Goal: Information Seeking & Learning: Learn about a topic

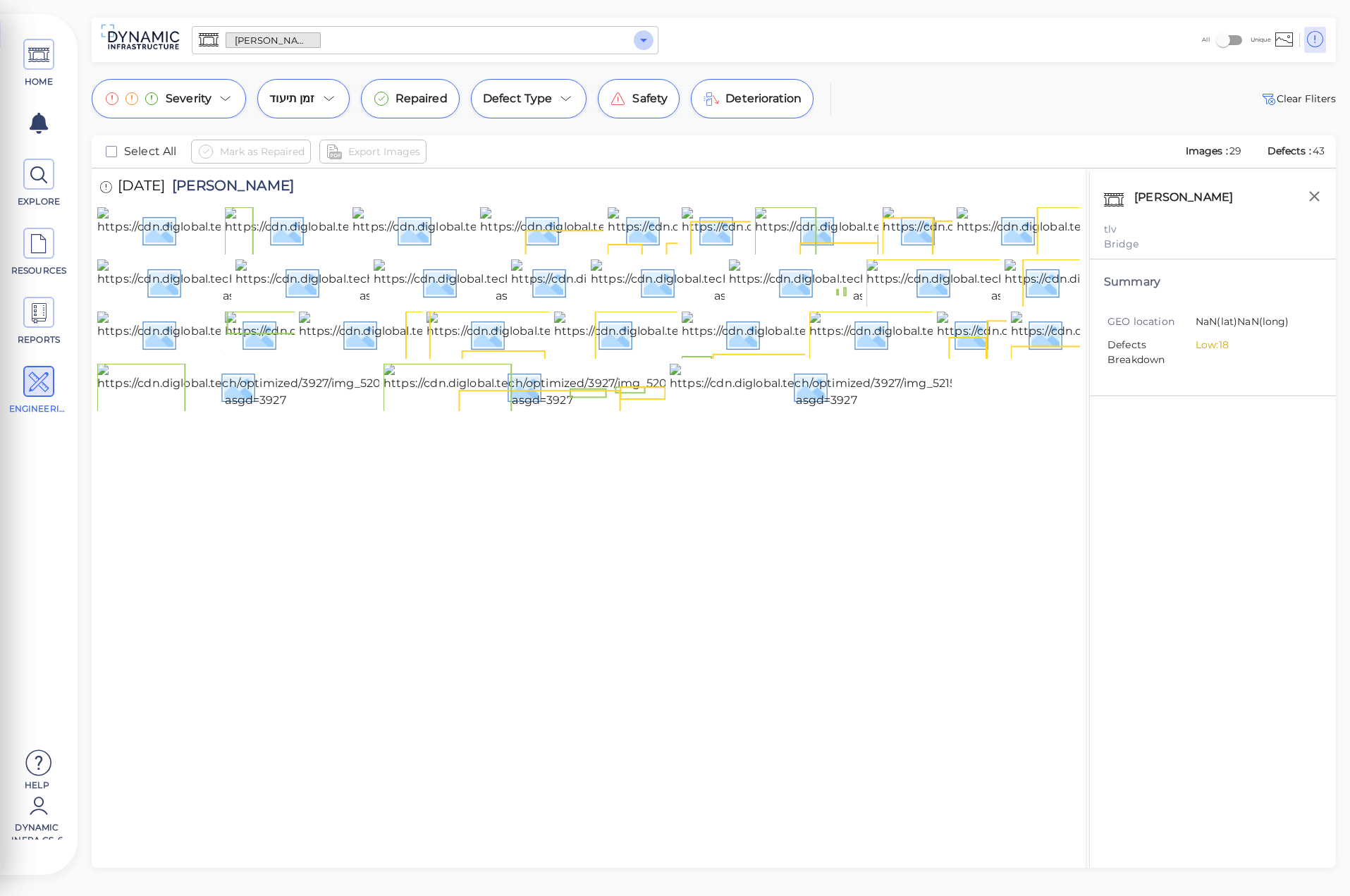
click at [643, 44] on icon "Open" at bounding box center [643, 40] width 17 height 17
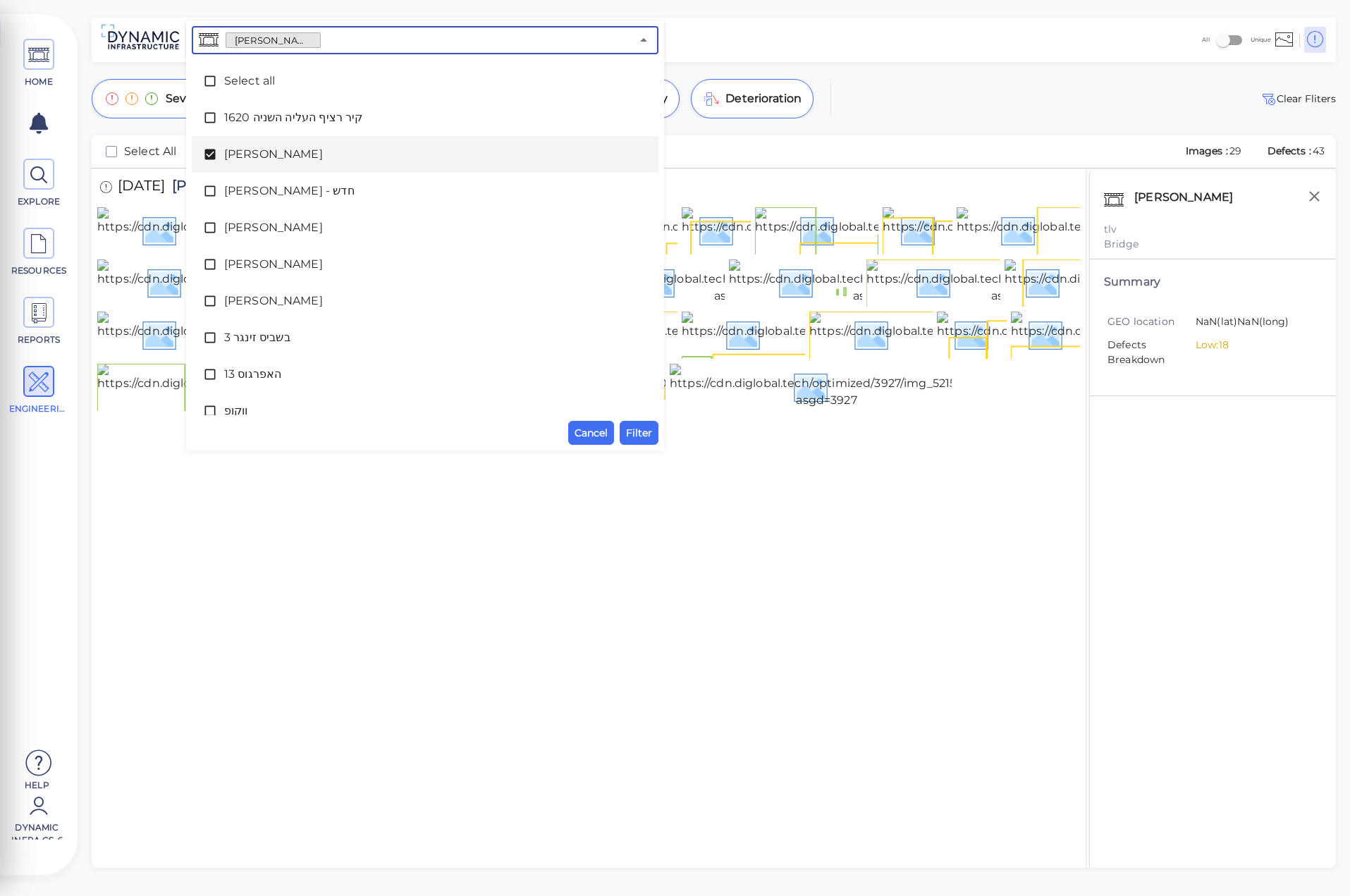
click at [216, 149] on icon at bounding box center [209, 154] width 14 height 14
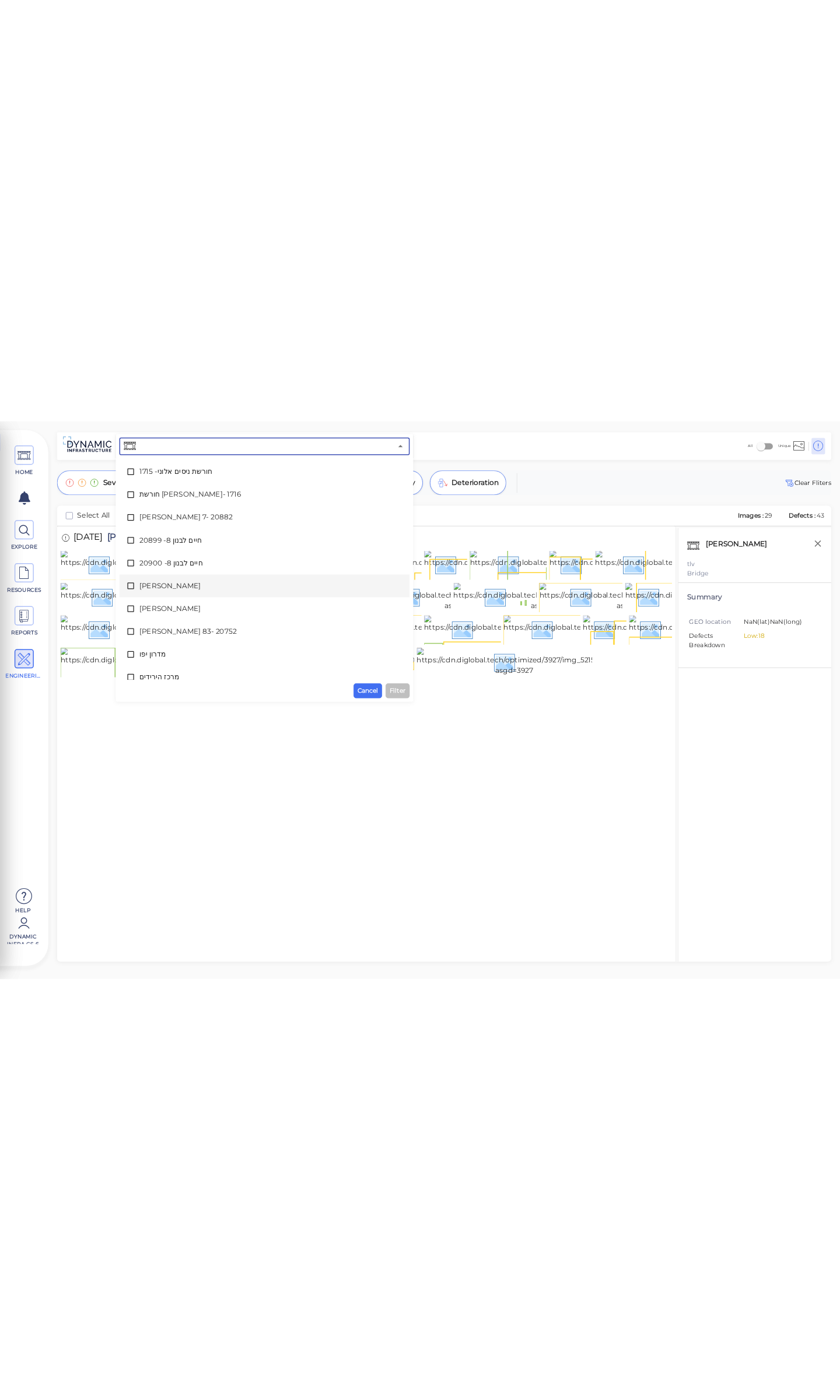
scroll to position [245, 0]
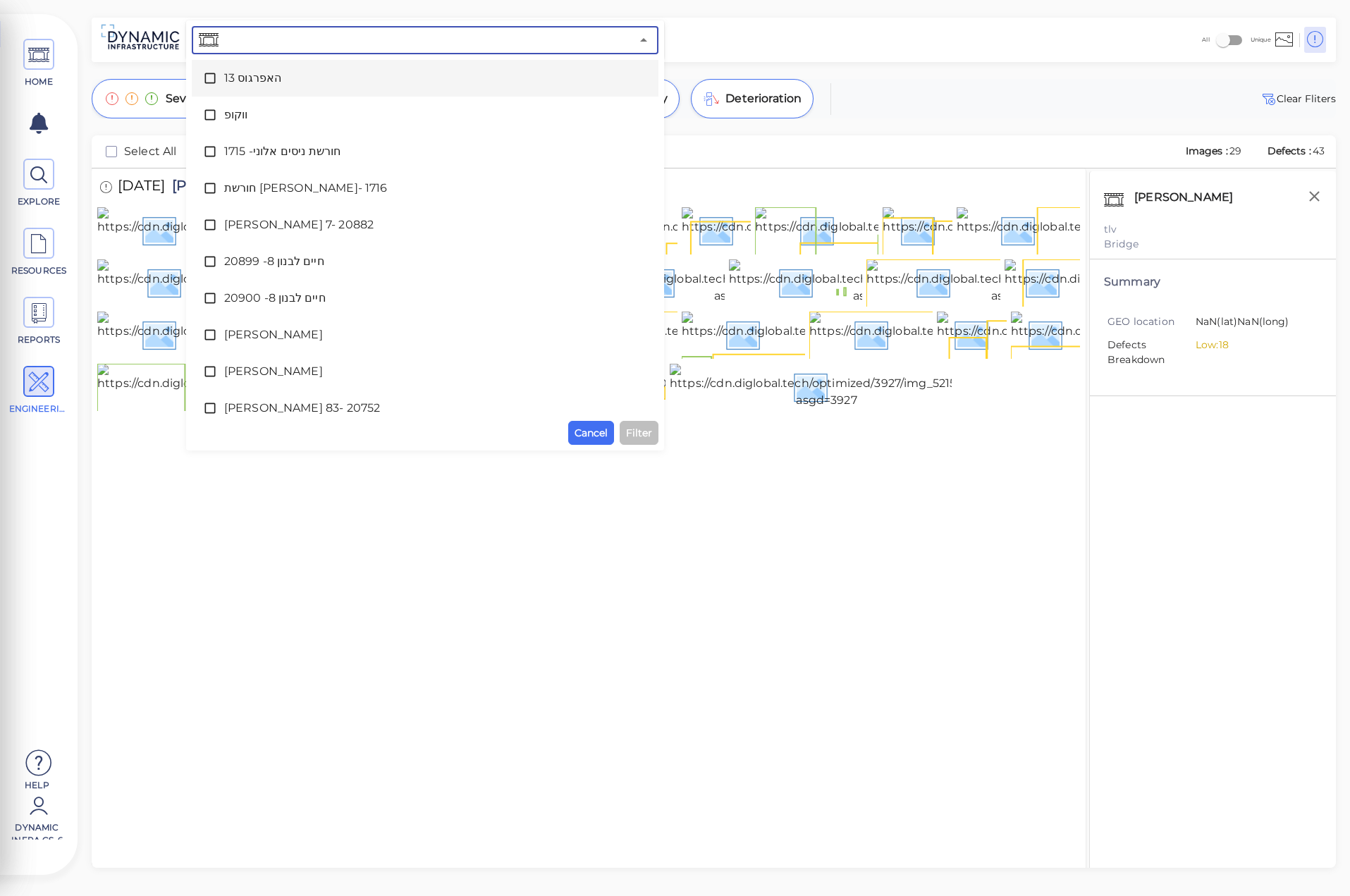
click at [211, 78] on icon at bounding box center [209, 77] width 14 height 14
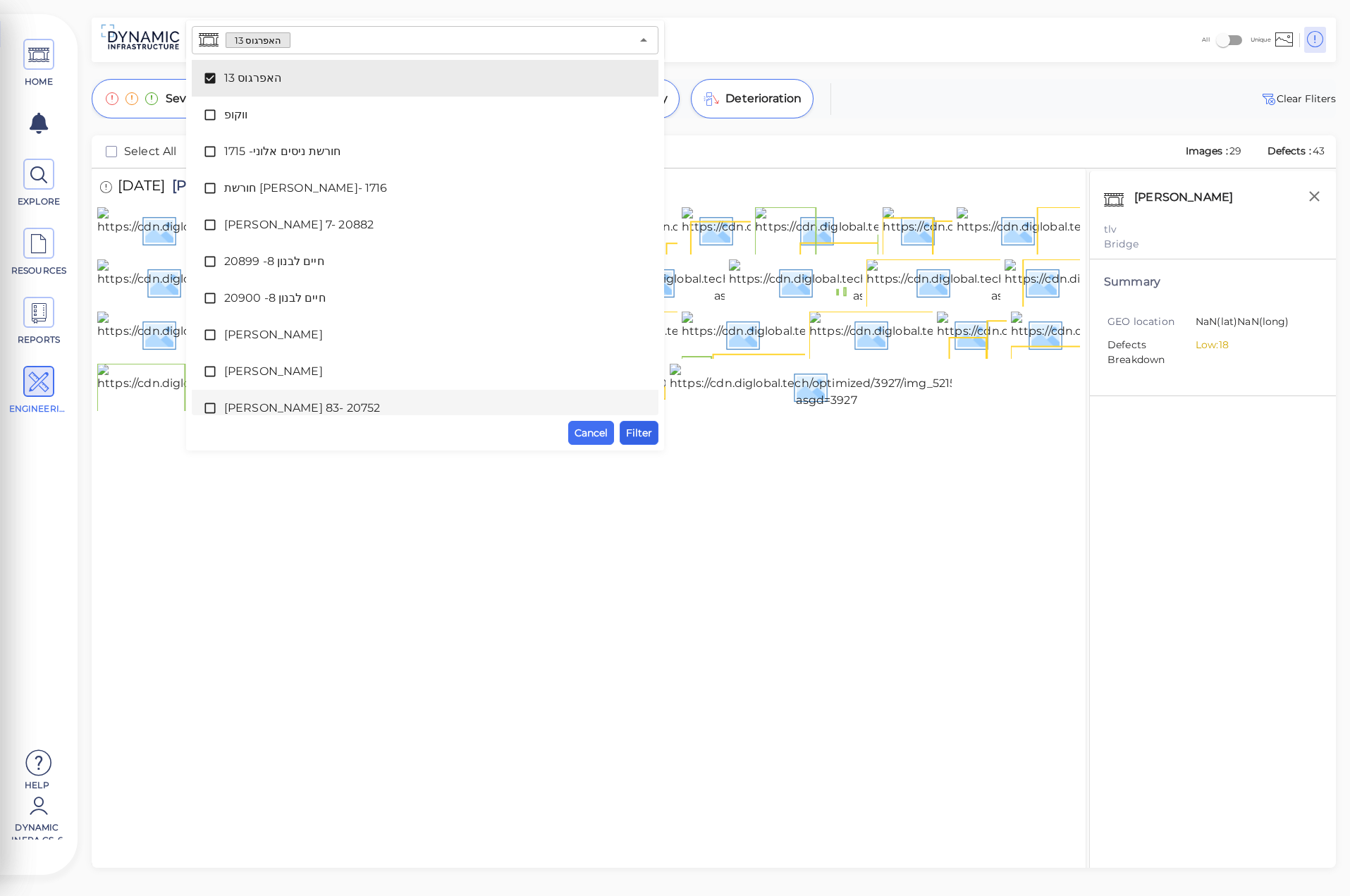
click at [637, 431] on span "Filter" at bounding box center [639, 433] width 26 height 17
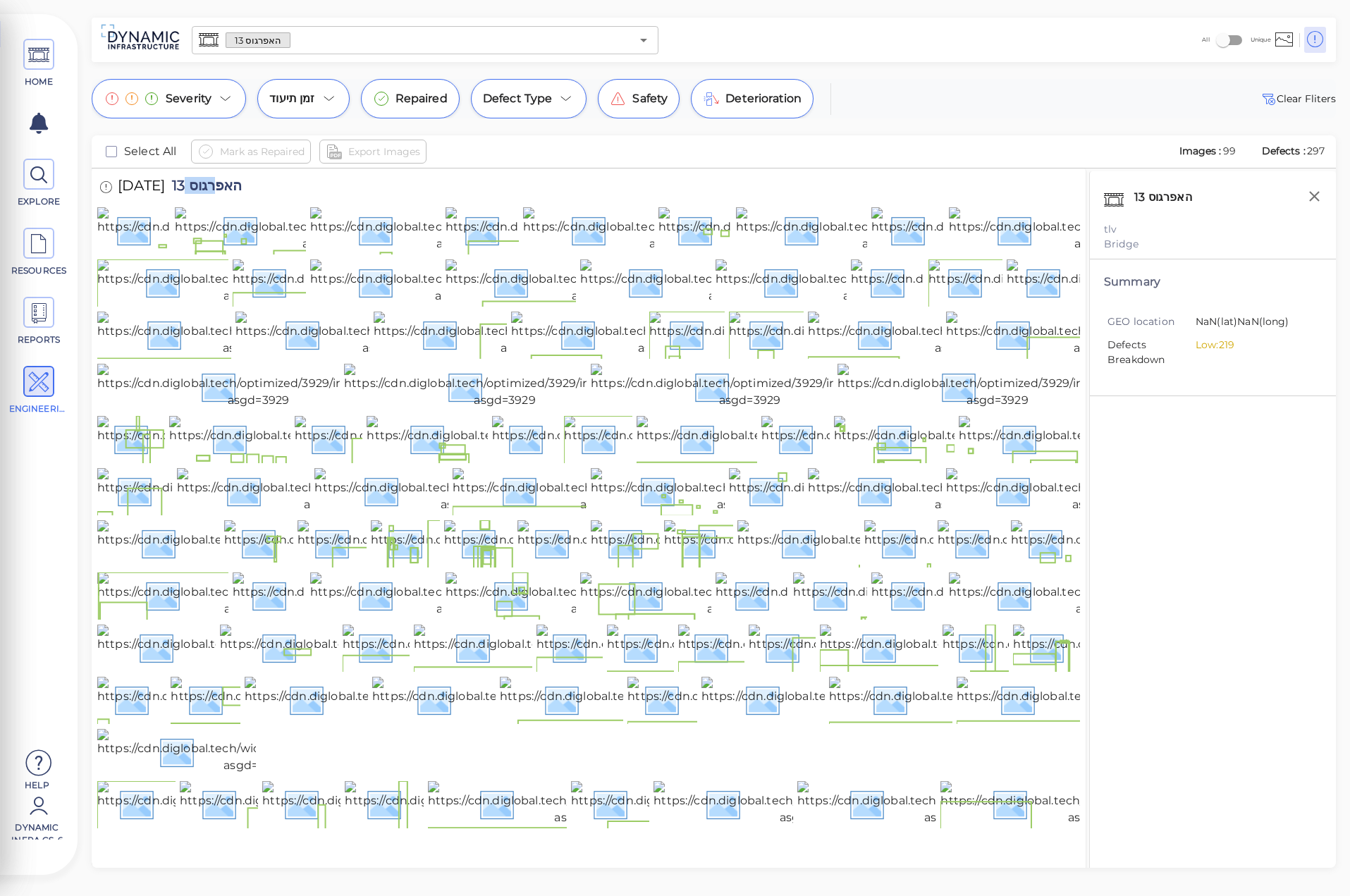
drag, startPoint x: 186, startPoint y: 182, endPoint x: 225, endPoint y: 184, distance: 39.1
click at [227, 184] on span "האפרגוס 13" at bounding box center [204, 188] width 77 height 19
click at [223, 184] on span "האפרגוס 13" at bounding box center [204, 188] width 77 height 19
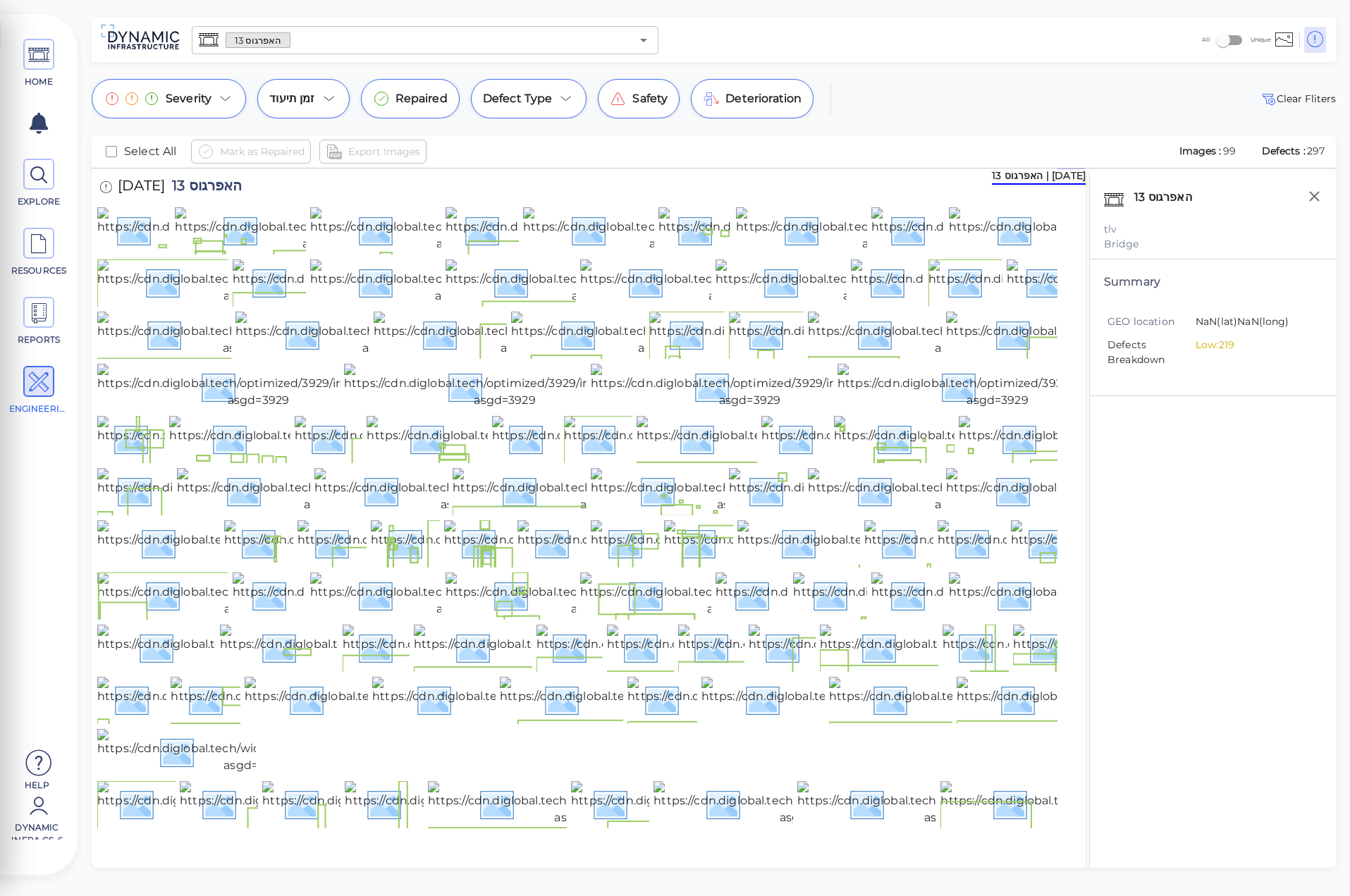
click at [1125, 501] on div "האפרגוס 13 tlv Bridge Summary GEO location NaN (lat) NaN (long) Defects Breakdo…" at bounding box center [1212, 537] width 247 height 732
click at [1126, 501] on div "האפרגוס 13 tlv Bridge Summary GEO location NaN (lat) NaN (long) Defects Breakdo…" at bounding box center [1212, 537] width 247 height 732
click at [1196, 581] on div "האפרגוס 13 tlv Bridge Summary GEO location NaN (lat) NaN (long) Defects Breakdo…" at bounding box center [1212, 537] width 247 height 732
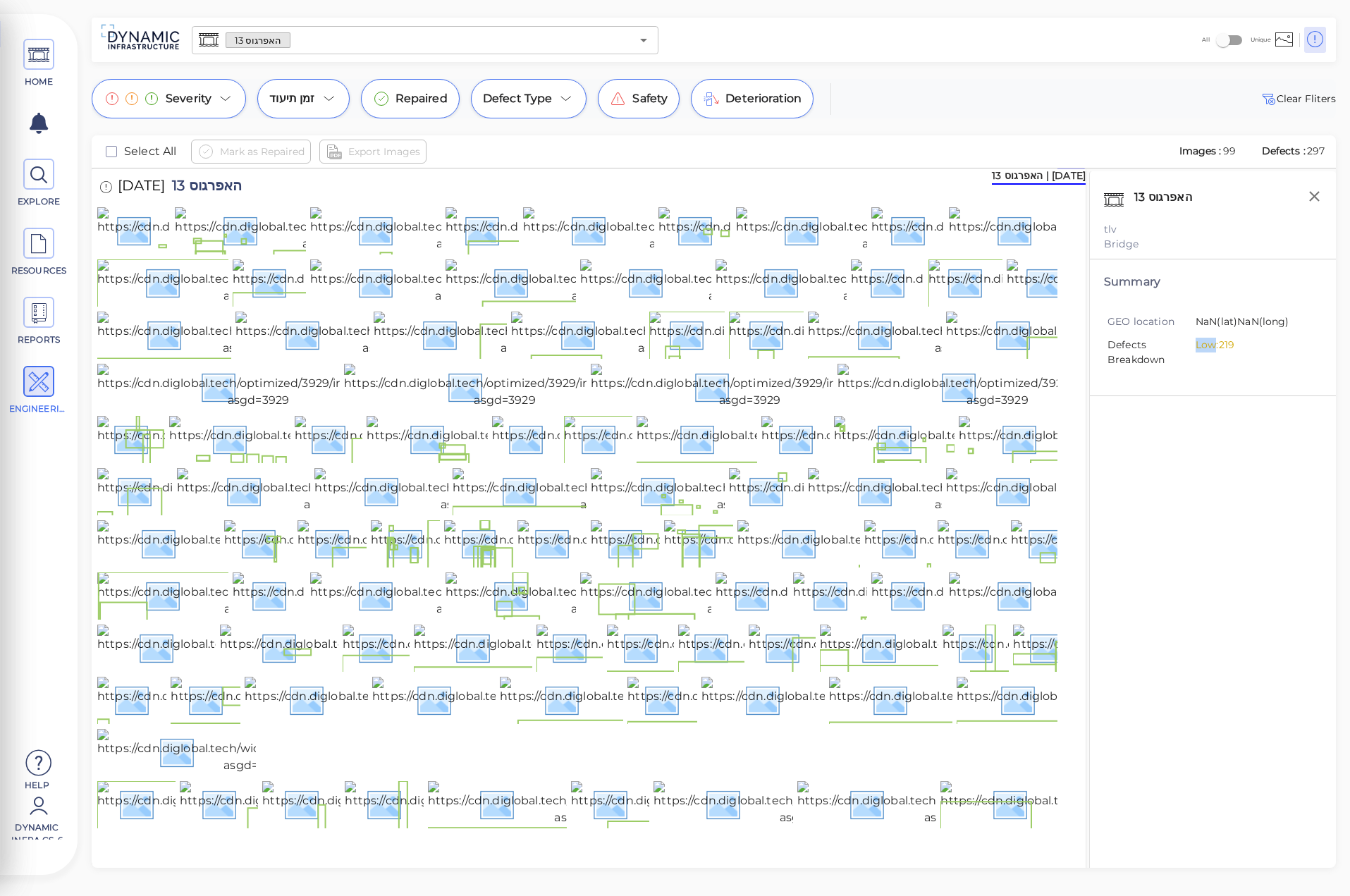
click at [1196, 581] on div "האפרגוס 13 tlv Bridge Summary GEO location NaN (lat) NaN (long) Defects Breakdo…" at bounding box center [1212, 537] width 247 height 732
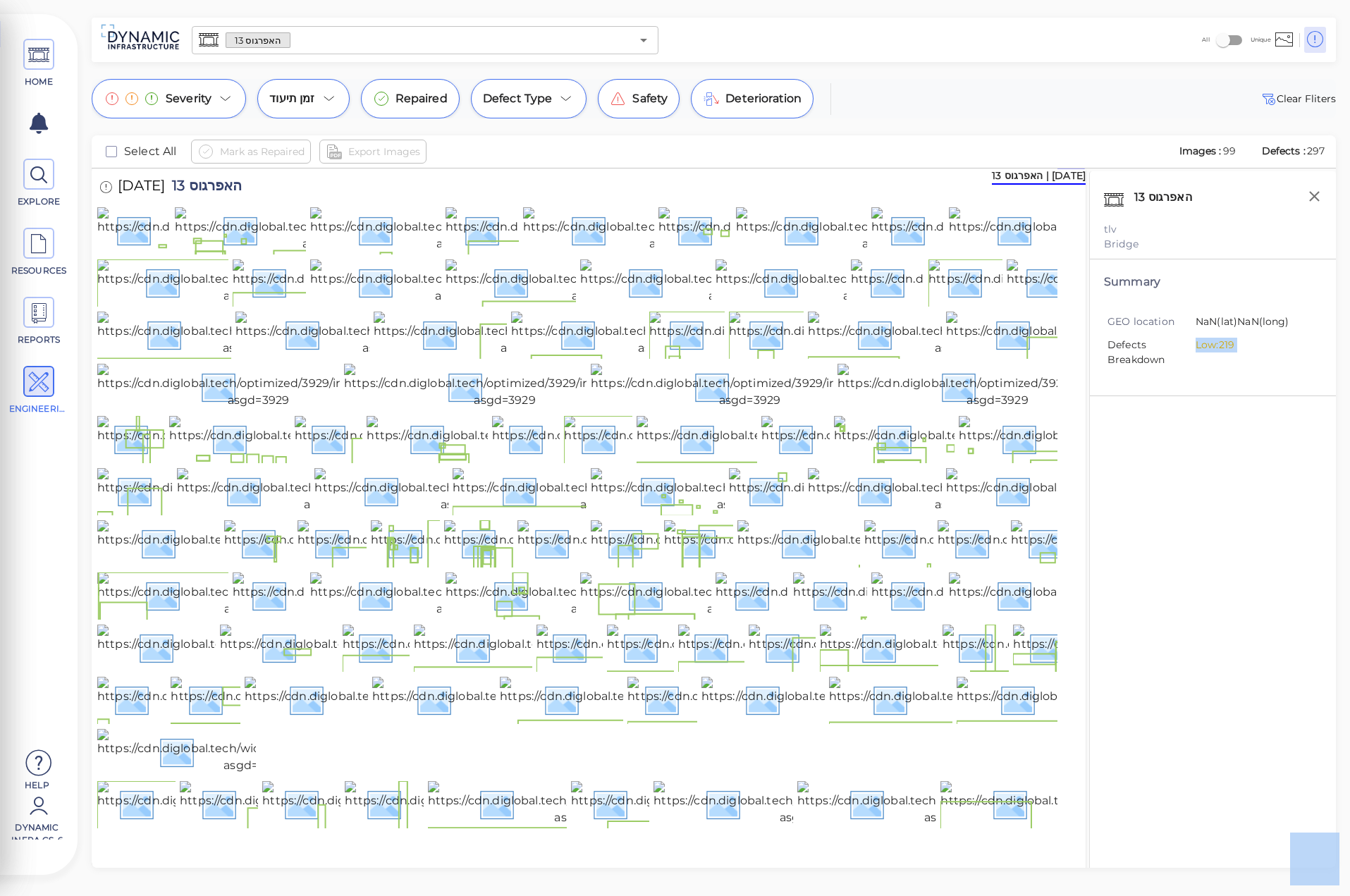
click at [1196, 581] on div "האפרגוס 13 tlv Bridge Summary GEO location NaN (lat) NaN (long) Defects Breakdo…" at bounding box center [1212, 537] width 247 height 732
click at [1196, 580] on div "האפרגוס 13 tlv Bridge Summary GEO location NaN (lat) NaN (long) Defects Breakdo…" at bounding box center [1212, 537] width 247 height 732
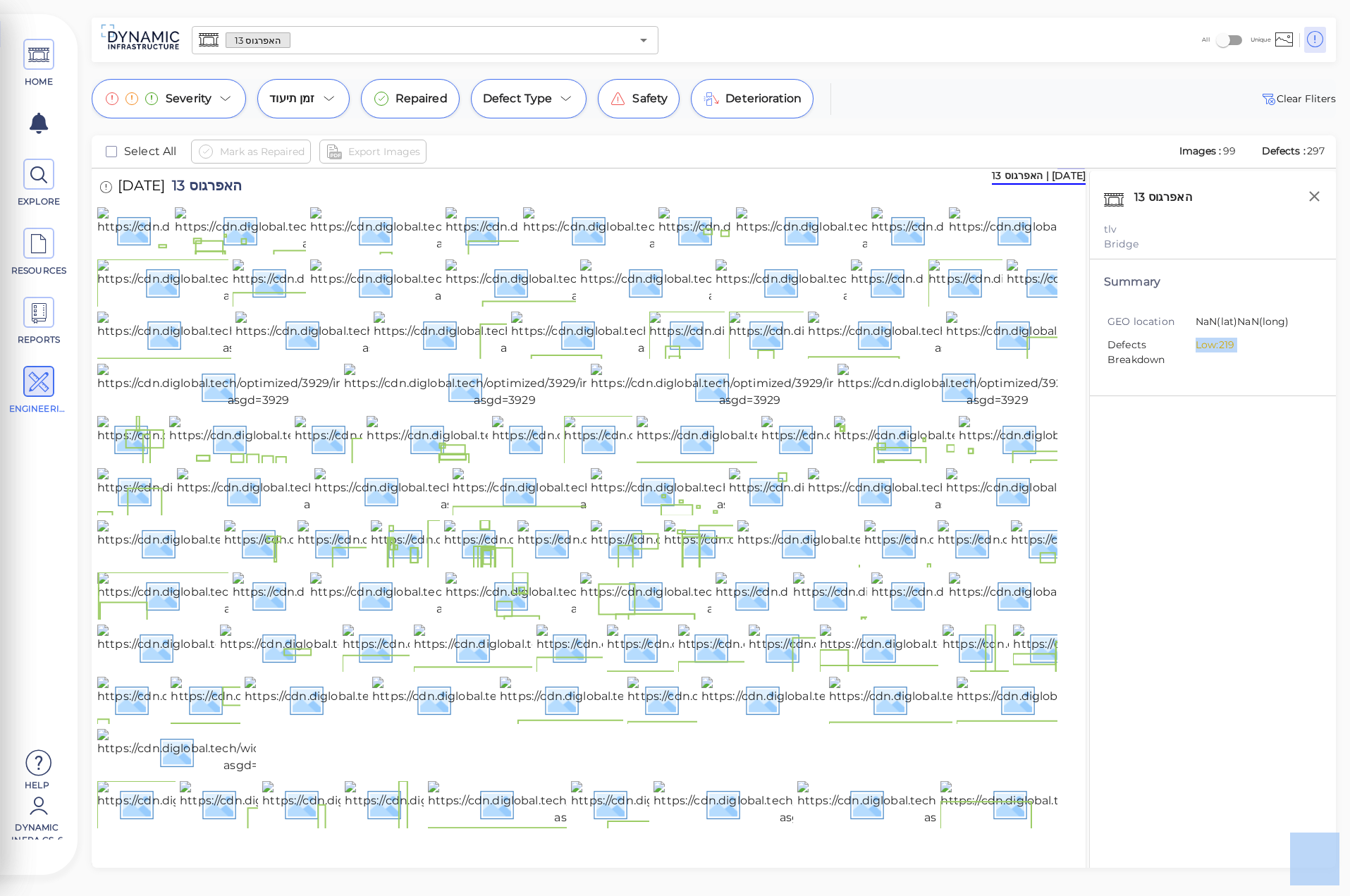
click at [1196, 580] on div "האפרגוס 13 tlv Bridge Summary GEO location NaN (lat) NaN (long) Defects Breakdo…" at bounding box center [1212, 537] width 247 height 732
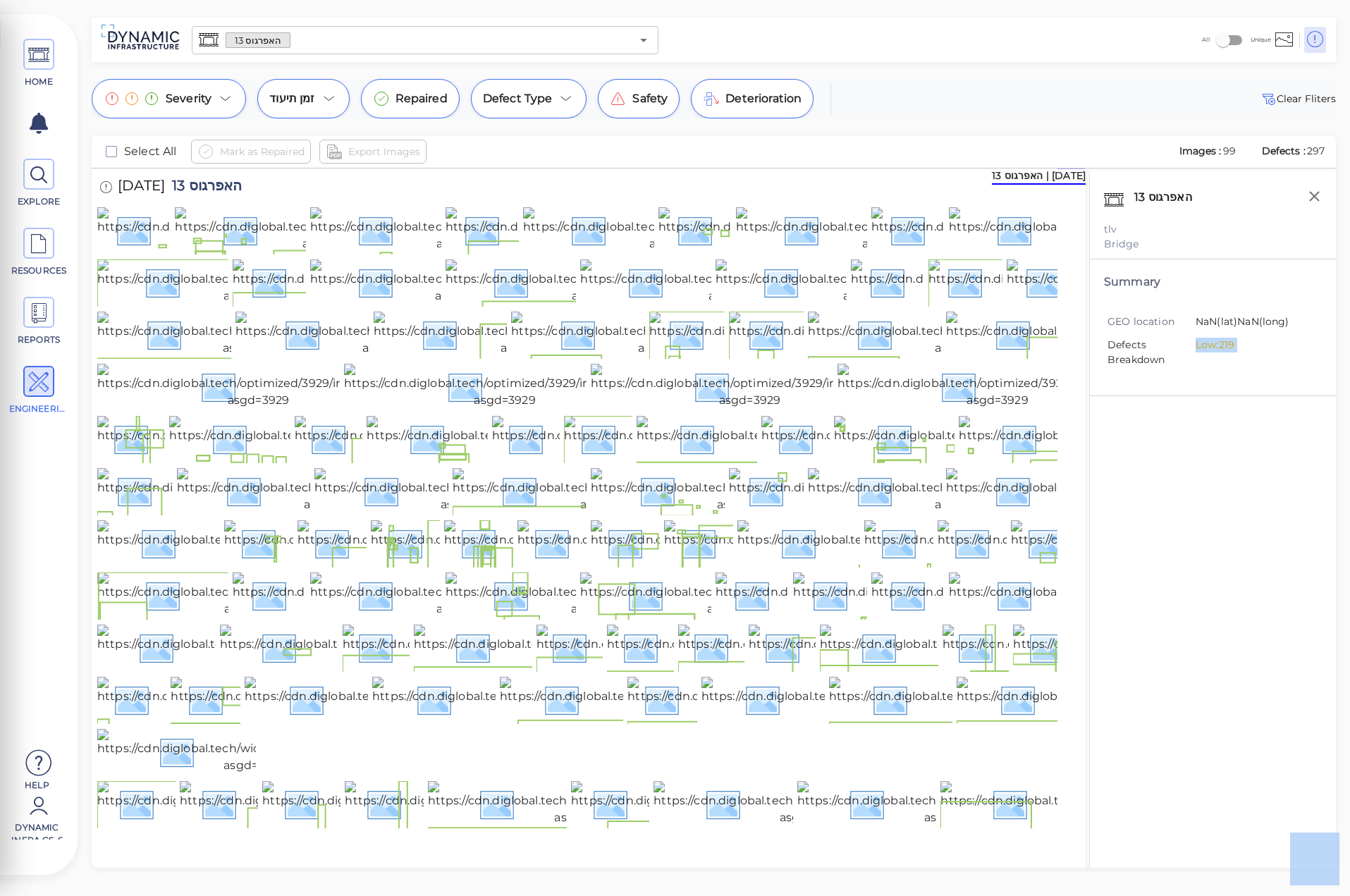
click at [1208, 558] on div "האפרגוס 13 tlv Bridge Summary GEO location NaN (lat) NaN (long) Defects Breakdo…" at bounding box center [1212, 537] width 247 height 732
drag, startPoint x: 1208, startPoint y: 557, endPoint x: 1230, endPoint y: 548, distance: 23.8
click at [1210, 556] on div "האפרגוס 13 tlv Bridge Summary GEO location NaN (lat) NaN (long) Defects Breakdo…" at bounding box center [1212, 537] width 247 height 732
click at [562, 173] on div "[DATE] האפרגוס 13" at bounding box center [589, 187] width 983 height 39
click at [227, 192] on span "האפרגוס 13" at bounding box center [204, 188] width 77 height 19
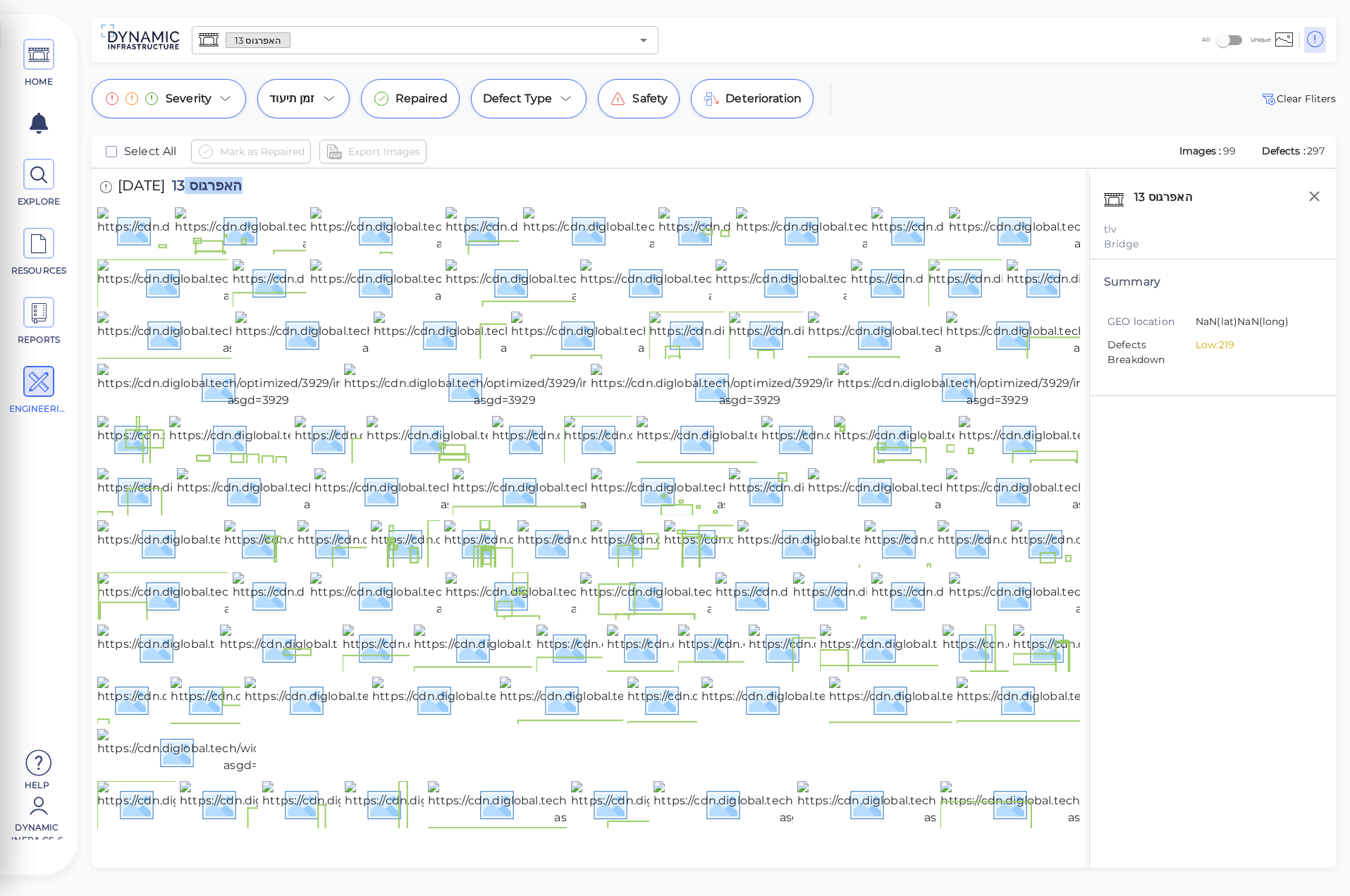
click at [227, 192] on span "האפרגוס 13" at bounding box center [204, 188] width 77 height 19
copy span "האפרגוס 13"
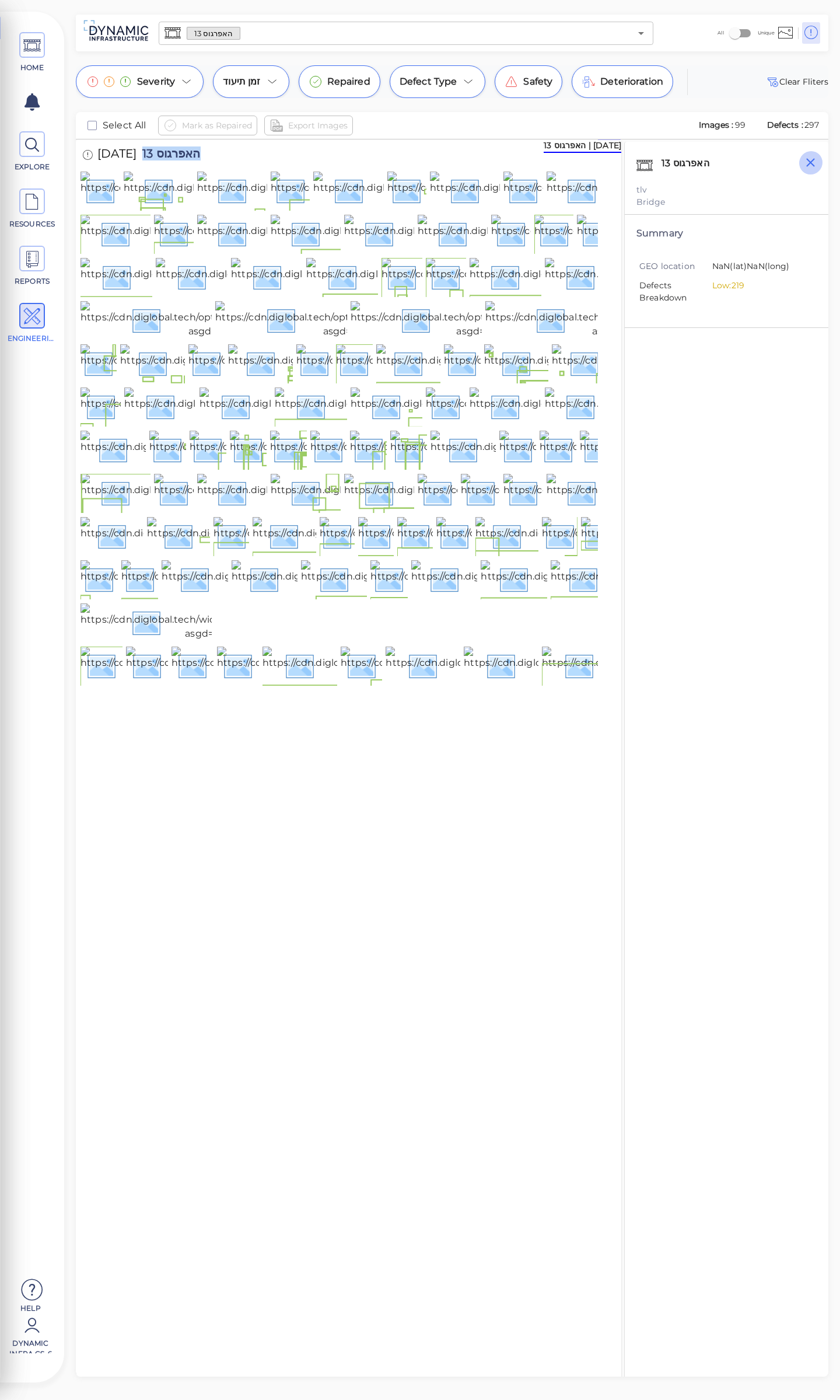
click at [812, 165] on icon "button" at bounding box center [810, 162] width 14 height 14
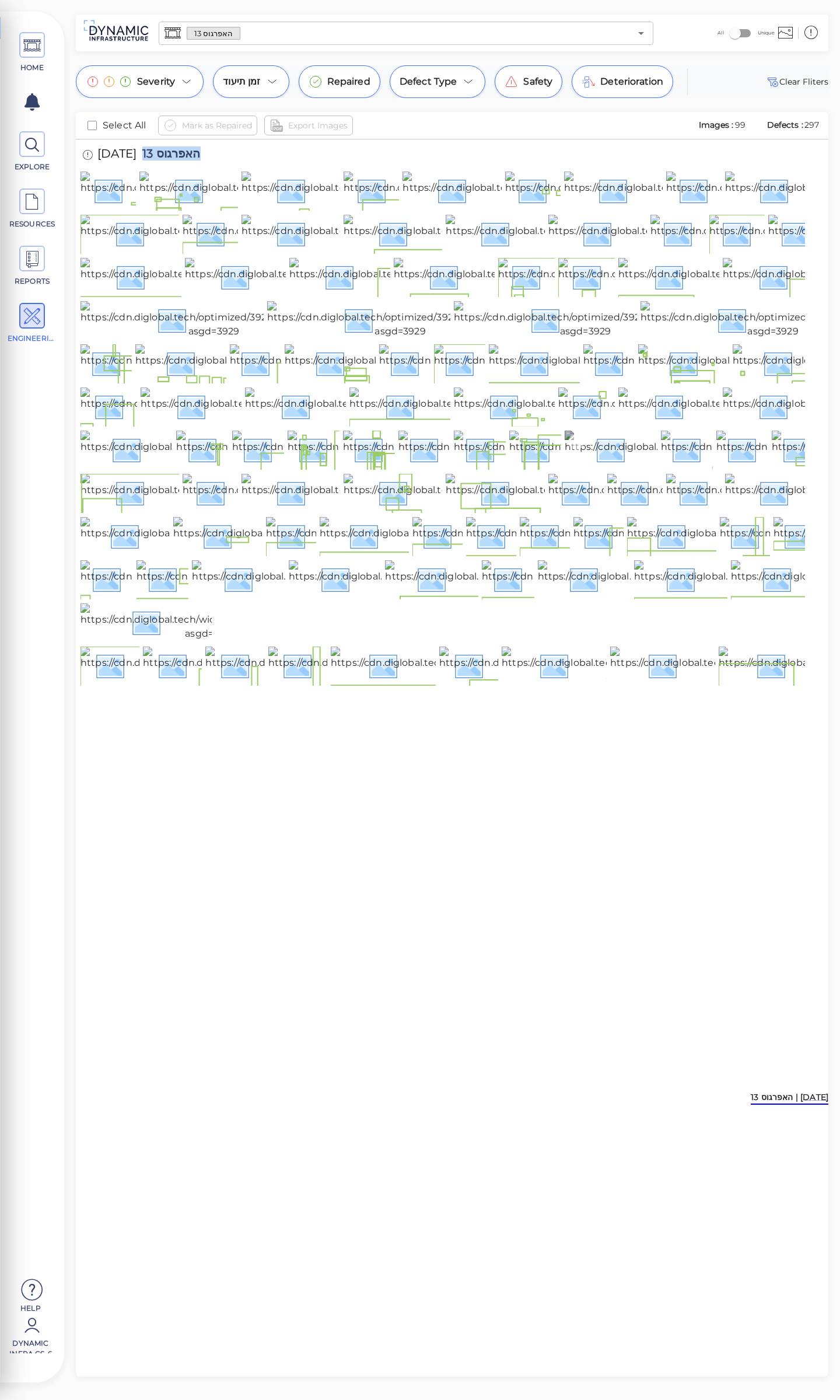
scroll to position [0, 0]
click at [109, 209] on img at bounding box center [210, 190] width 259 height 37
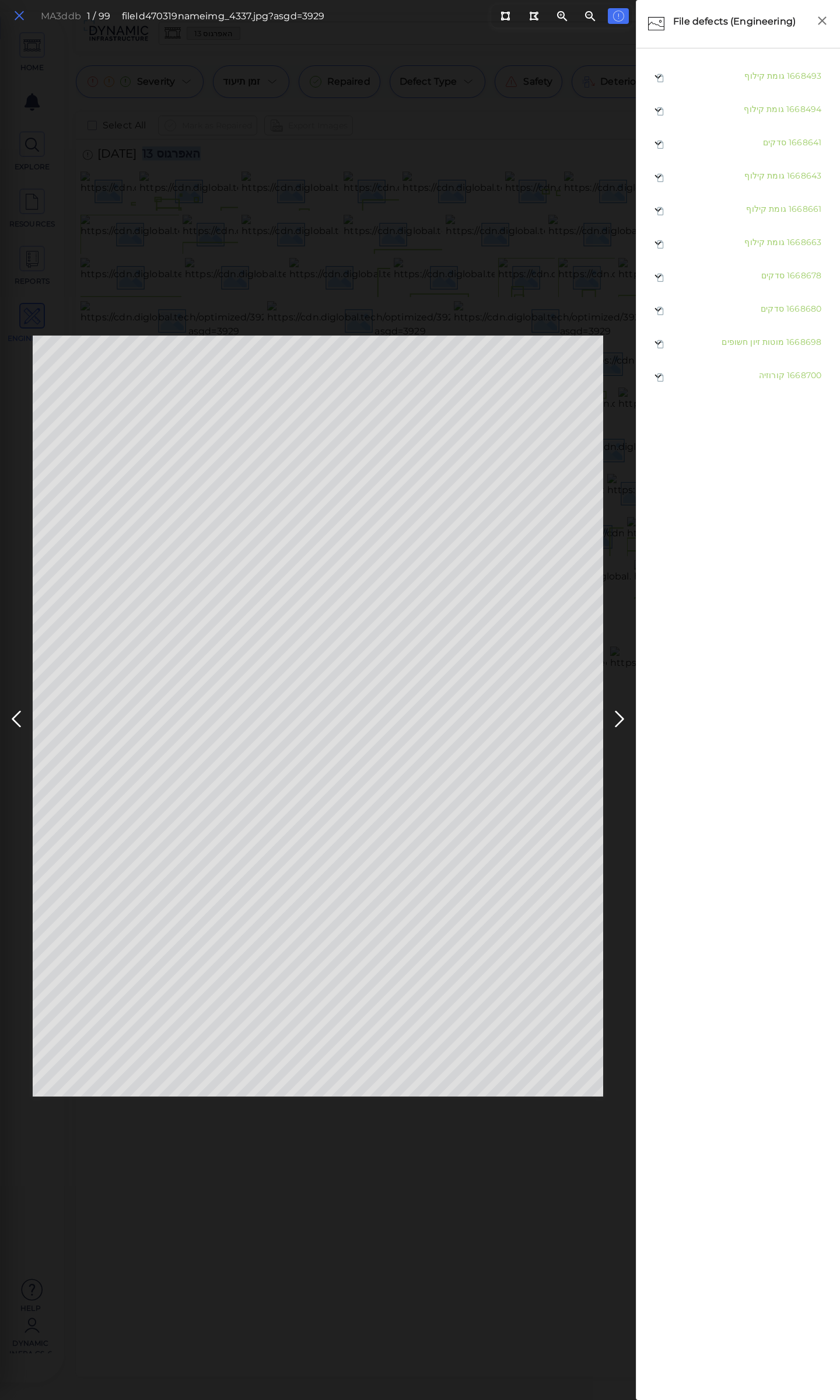
click at [14, 13] on icon at bounding box center [19, 16] width 13 height 16
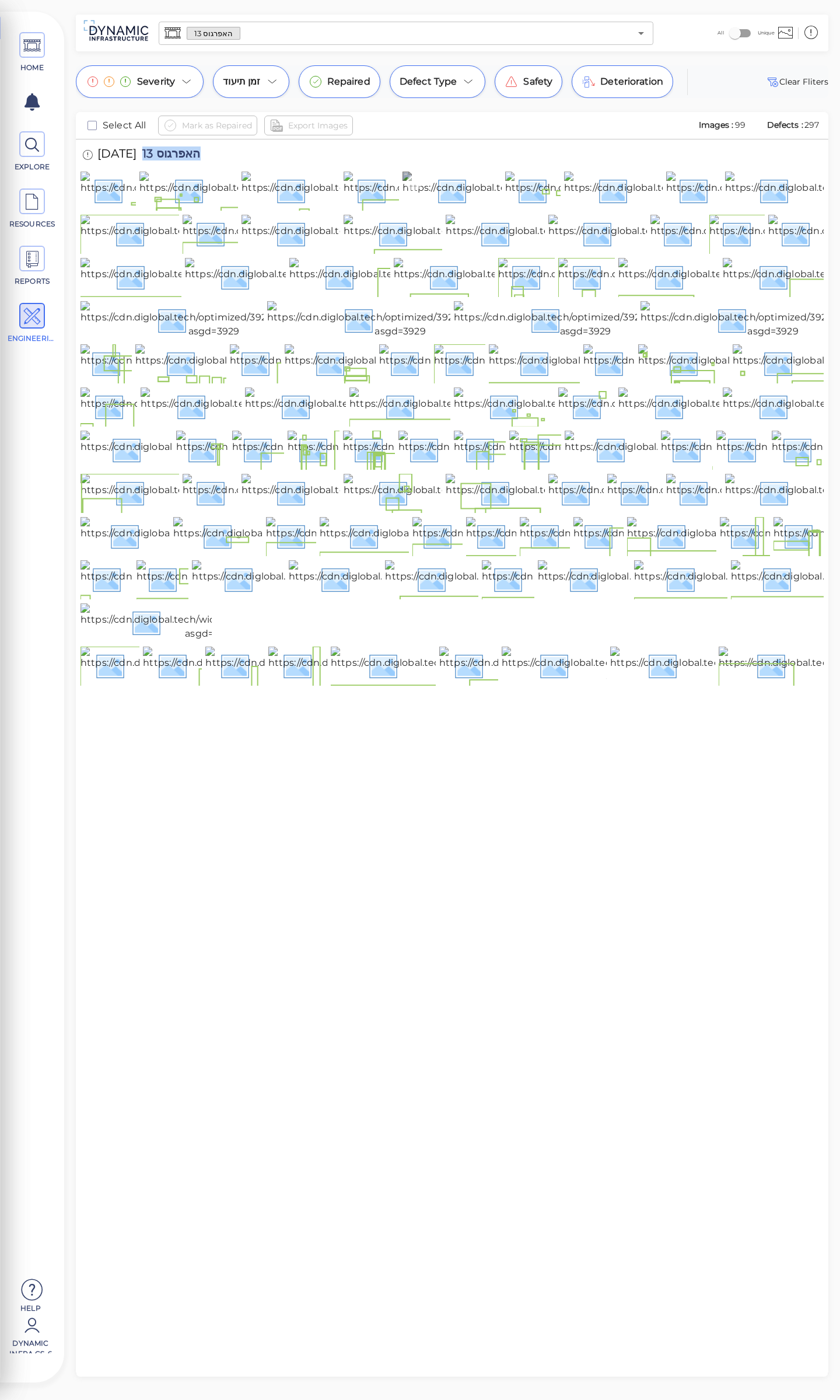
click at [459, 209] on img at bounding box center [532, 190] width 259 height 37
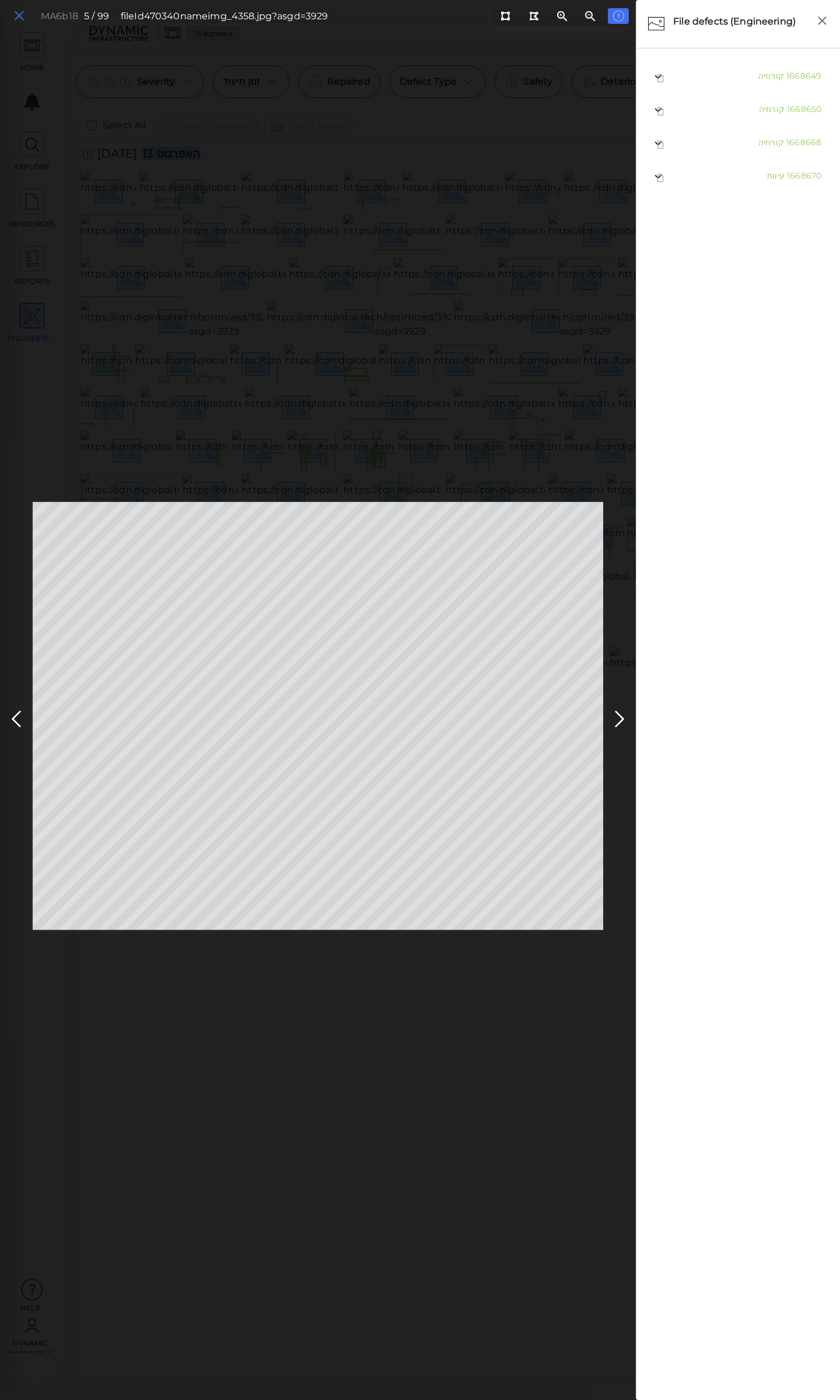
click at [23, 17] on icon at bounding box center [19, 16] width 13 height 16
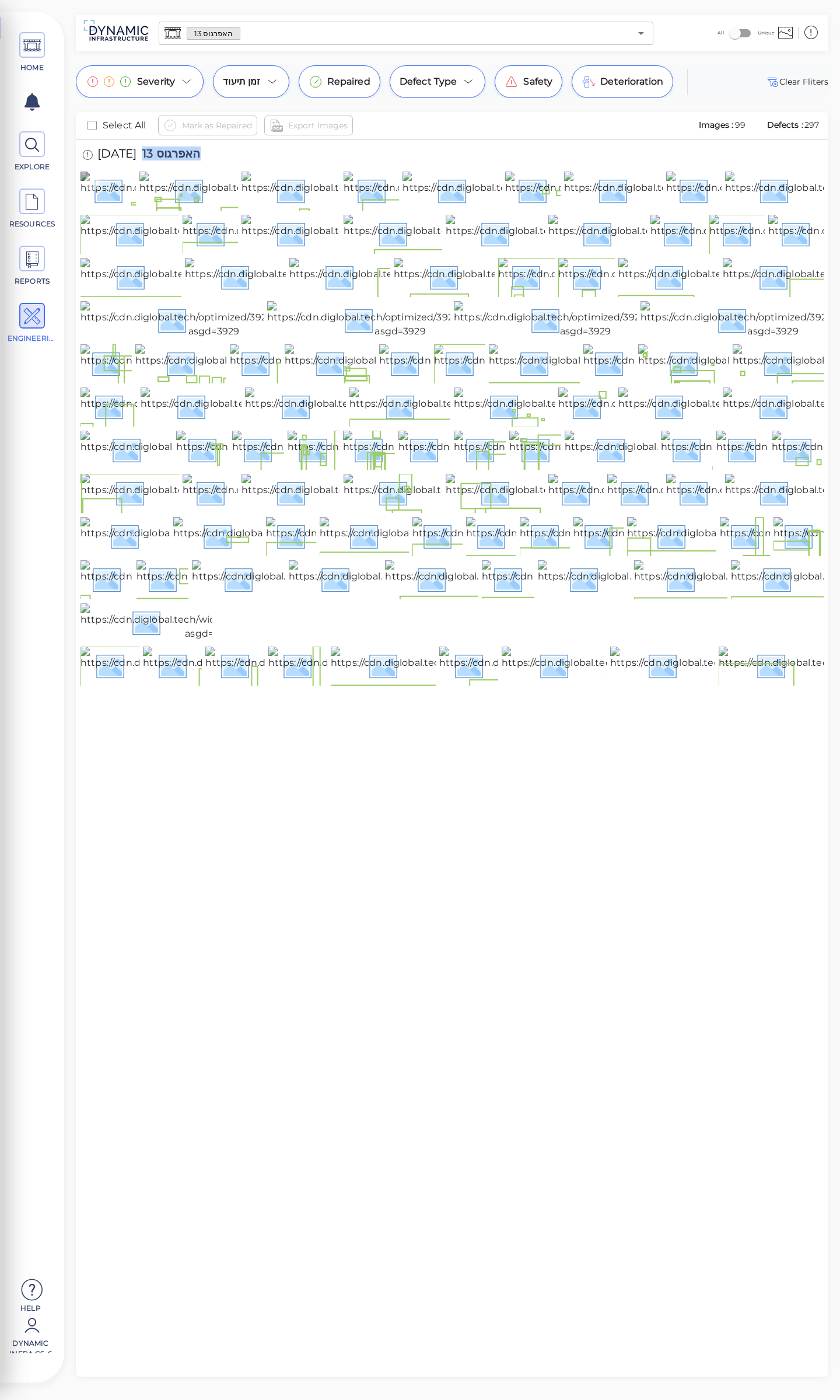
click at [98, 209] on img at bounding box center [210, 190] width 259 height 37
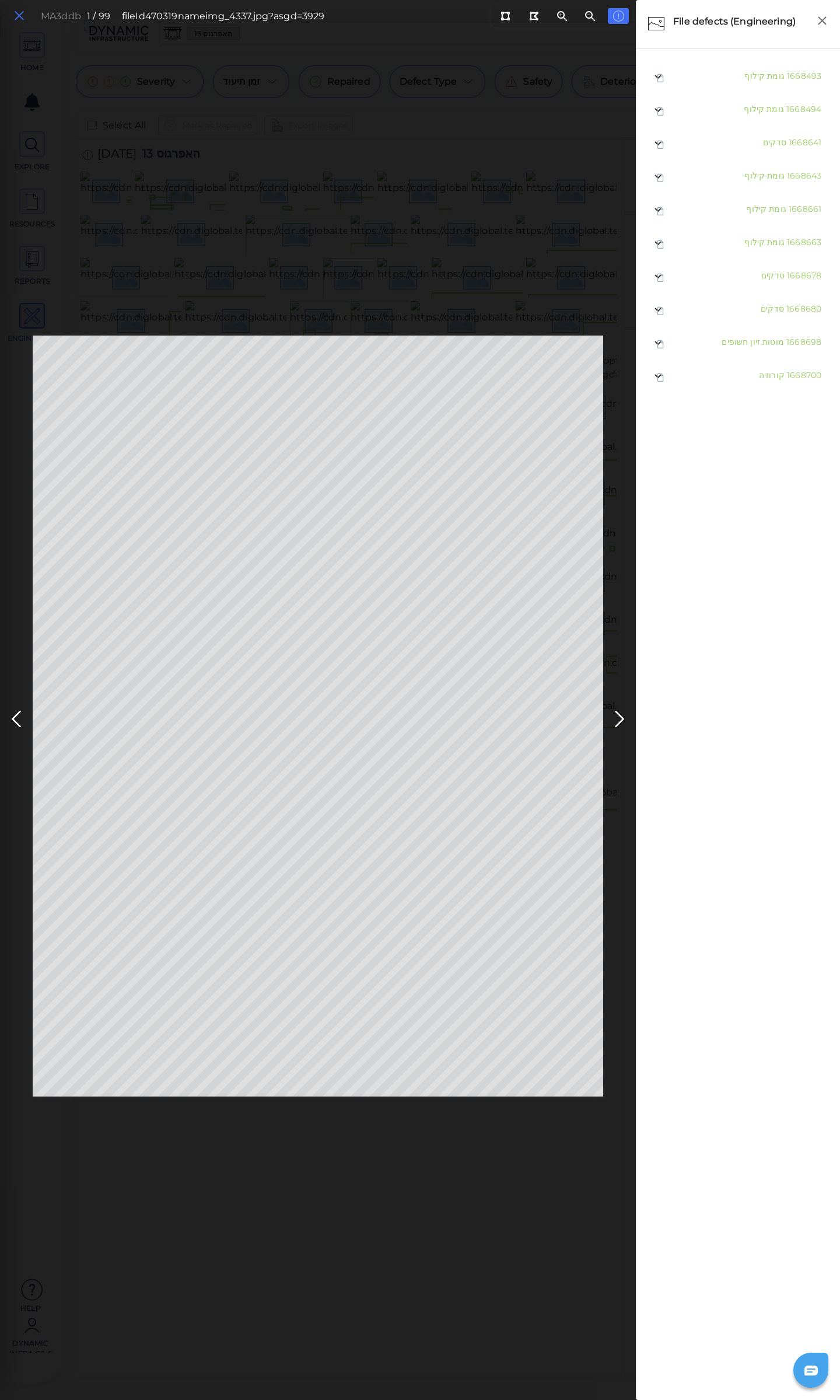
click at [14, 14] on icon at bounding box center [19, 16] width 13 height 16
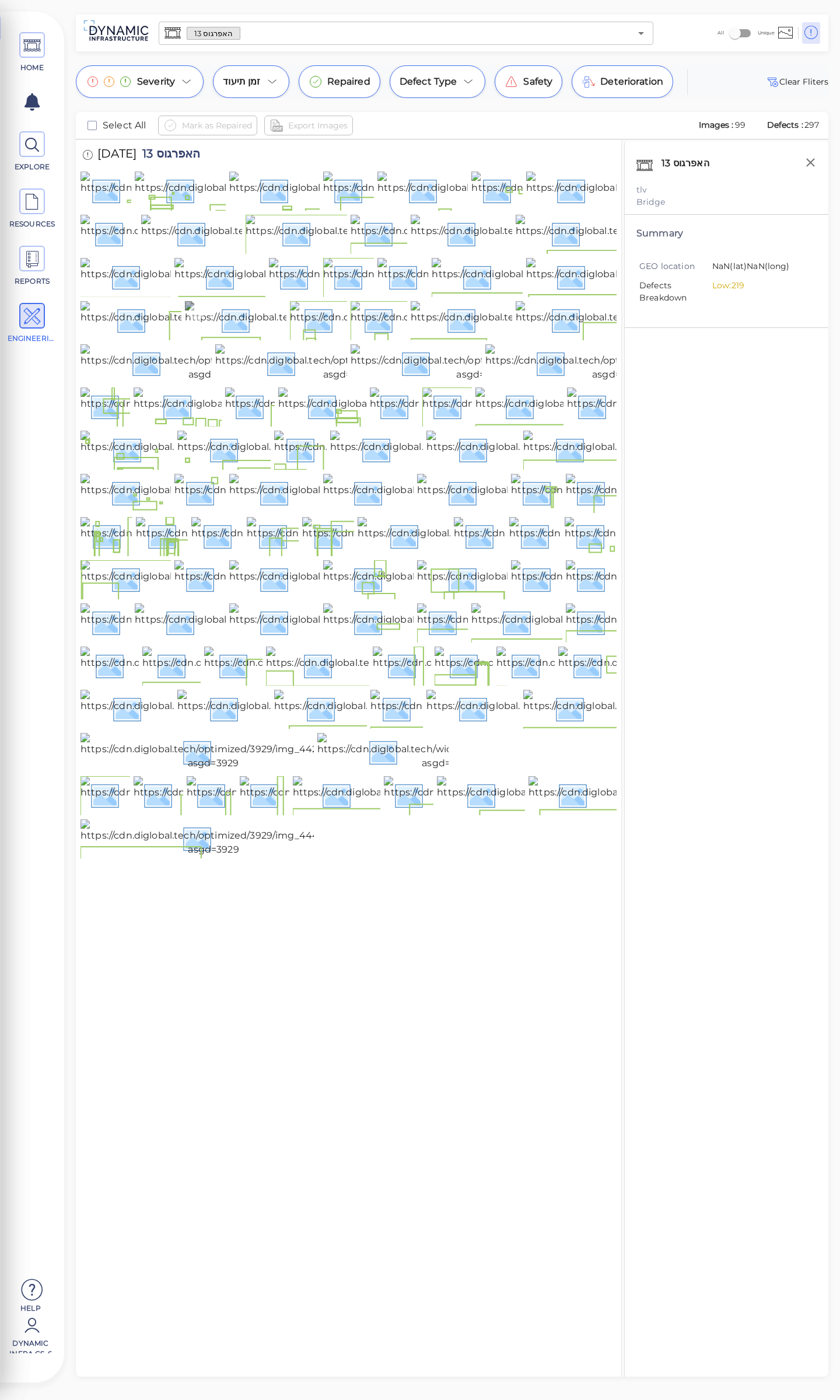
click at [233, 339] on img at bounding box center [315, 320] width 260 height 37
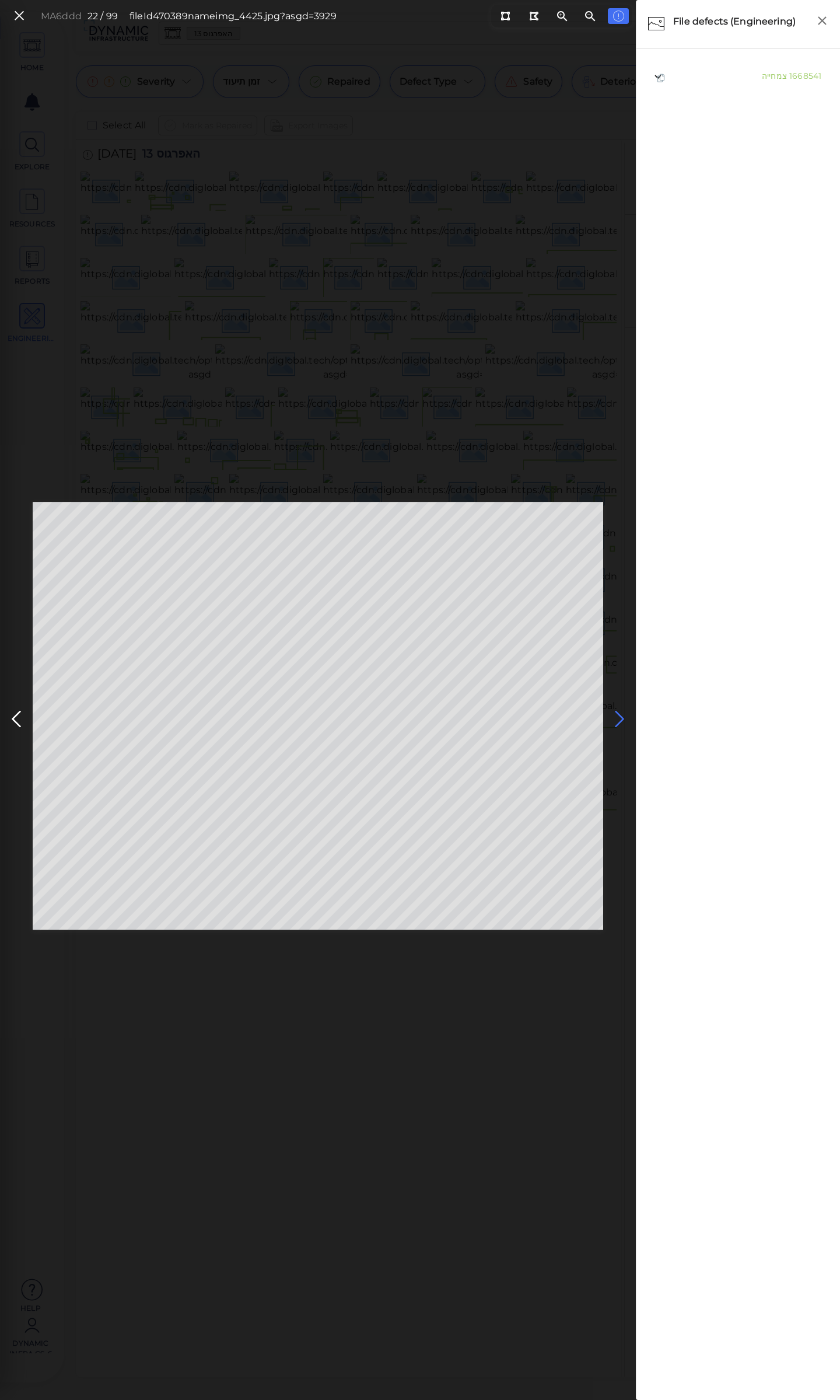
click at [617, 712] on icon at bounding box center [619, 719] width 19 height 23
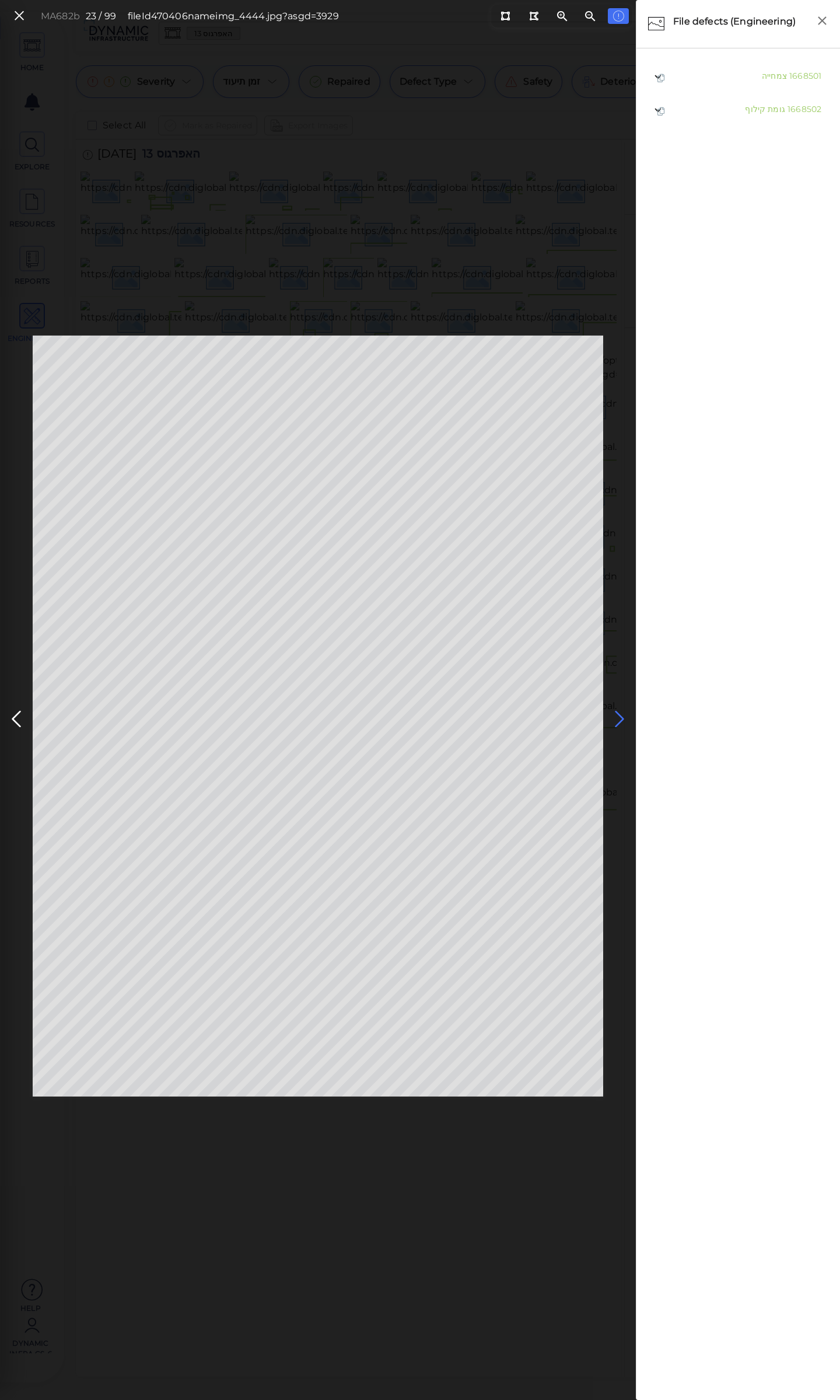
click at [617, 715] on icon at bounding box center [619, 719] width 19 height 23
